Goal: Information Seeking & Learning: Learn about a topic

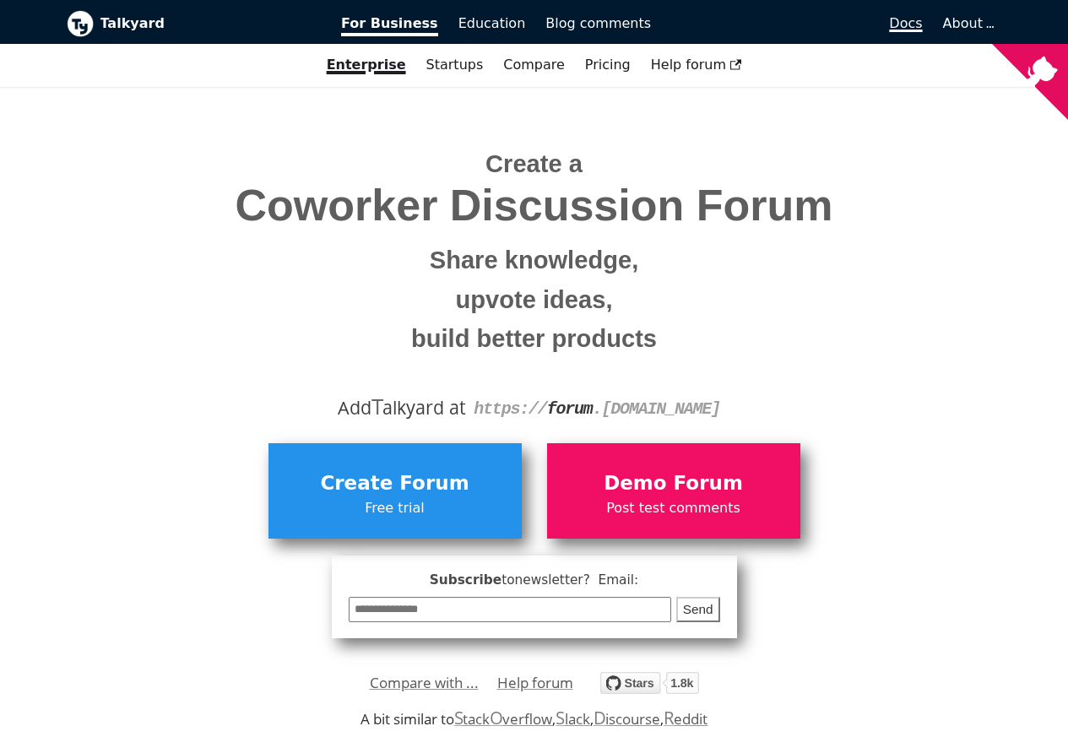
click at [922, 24] on span "Docs" at bounding box center [905, 23] width 33 height 16
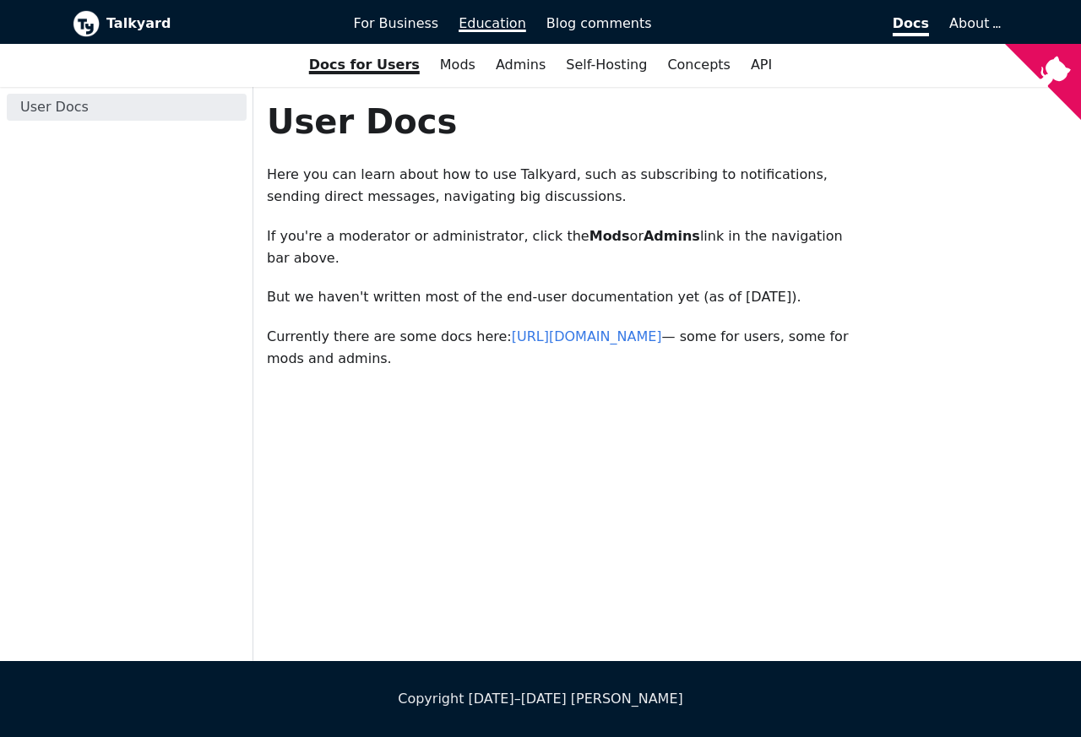
click at [482, 25] on span "Education" at bounding box center [492, 23] width 68 height 16
